Goal: Transaction & Acquisition: Purchase product/service

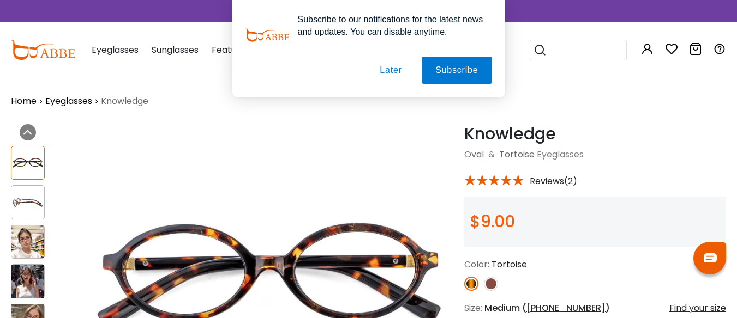
click at [393, 72] on button "Later" at bounding box center [390, 70] width 49 height 27
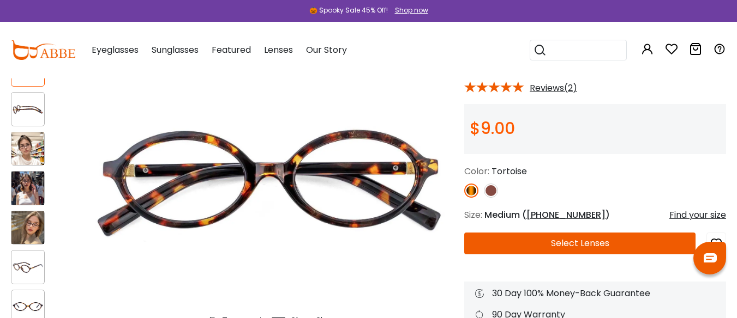
scroll to position [109, 0]
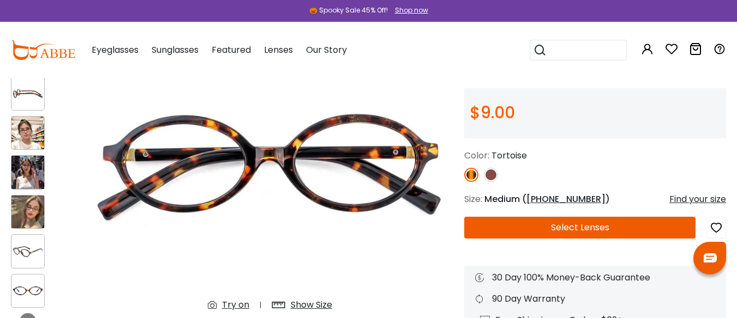
click at [29, 130] on img at bounding box center [27, 133] width 33 height 33
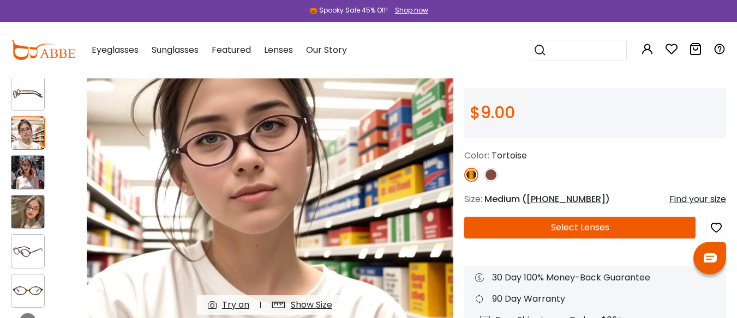
click at [33, 170] on img at bounding box center [27, 172] width 33 height 33
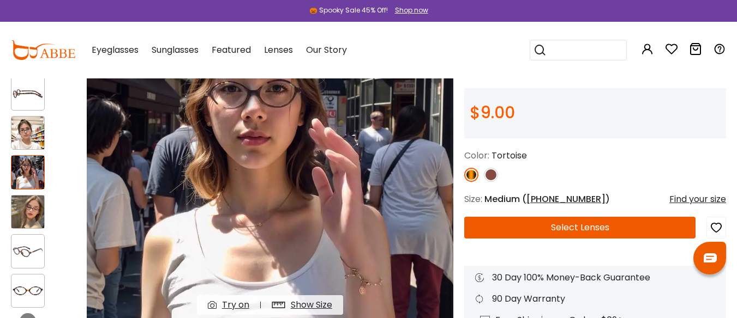
click at [29, 202] on img at bounding box center [27, 212] width 33 height 33
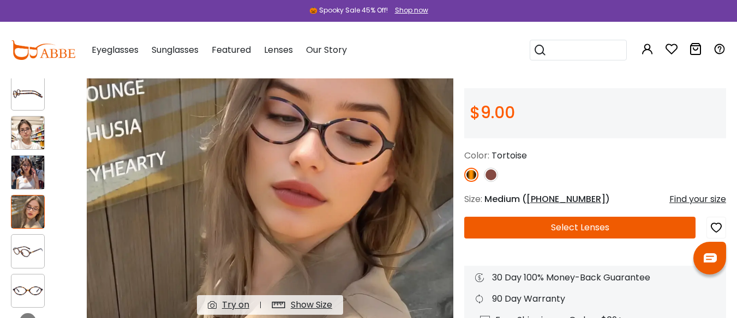
click at [19, 127] on img at bounding box center [27, 133] width 33 height 33
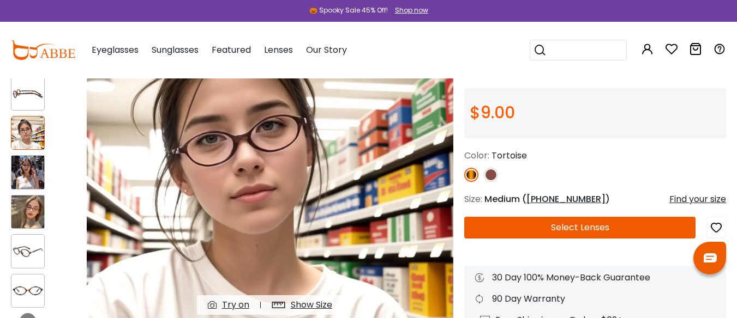
click at [491, 173] on img at bounding box center [491, 175] width 14 height 14
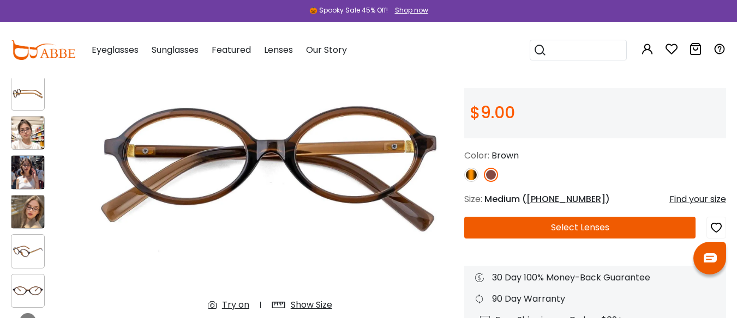
click at [472, 176] on img at bounding box center [471, 175] width 14 height 14
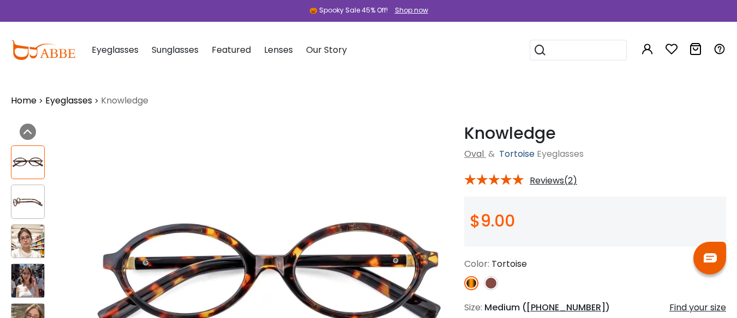
scroll to position [0, 0]
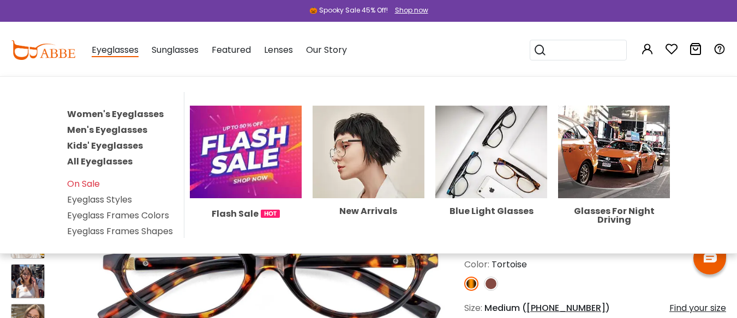
click at [108, 111] on link "Women's Eyeglasses" at bounding box center [115, 114] width 97 height 13
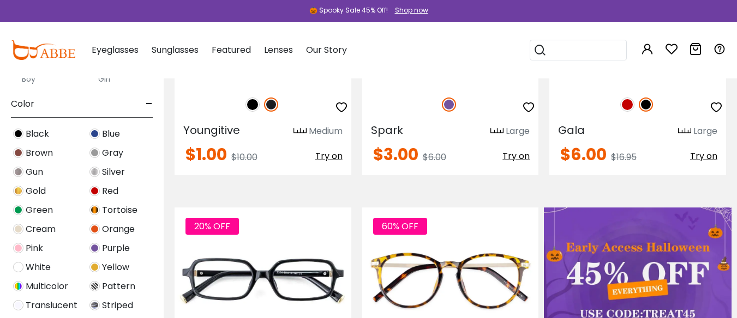
scroll to position [273, 0]
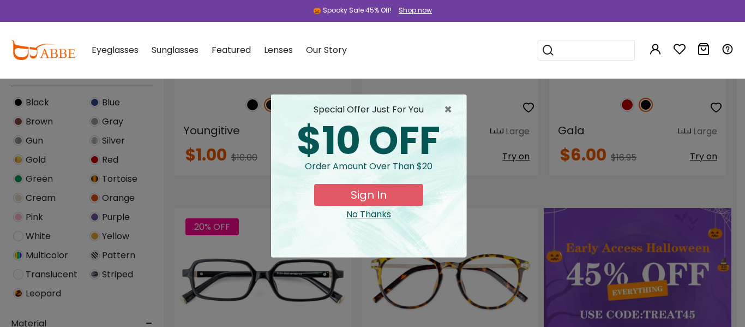
click at [375, 212] on div "No Thanks" at bounding box center [369, 214] width 178 height 13
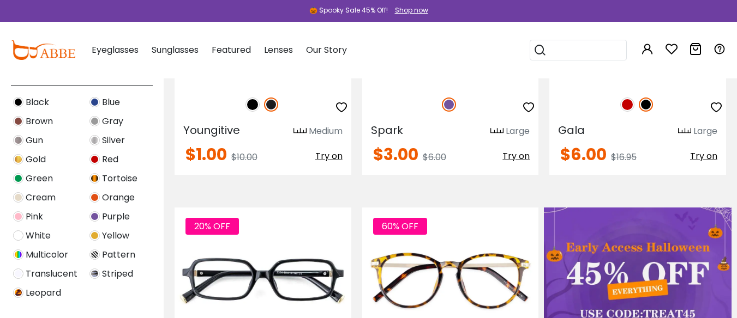
click at [19, 177] on img at bounding box center [18, 178] width 10 height 10
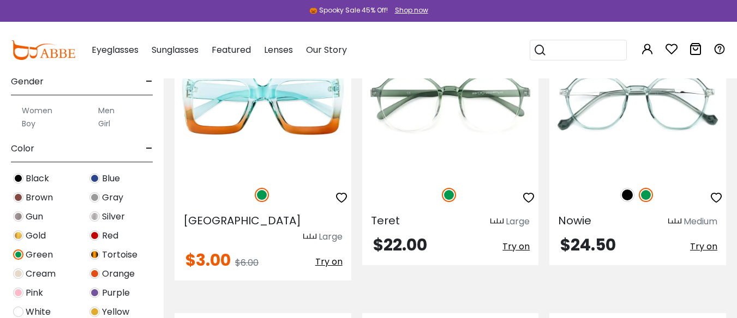
scroll to position [1854, 0]
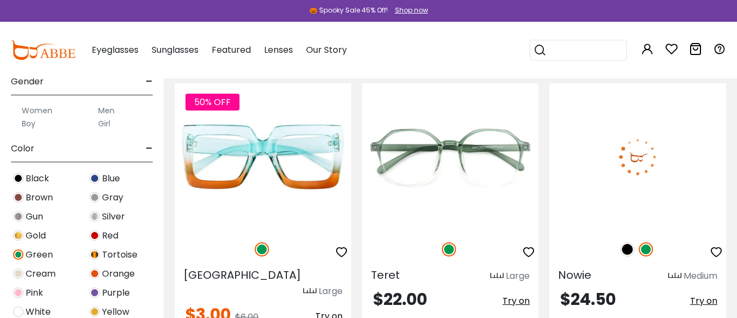
click at [625, 250] on img at bounding box center [627, 250] width 14 height 14
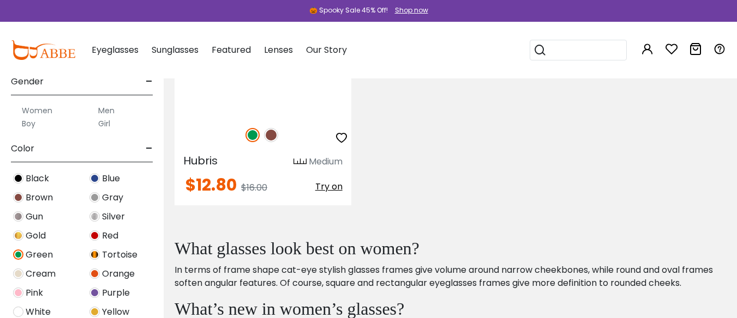
scroll to position [4199, 0]
